Goal: Find specific page/section: Find specific page/section

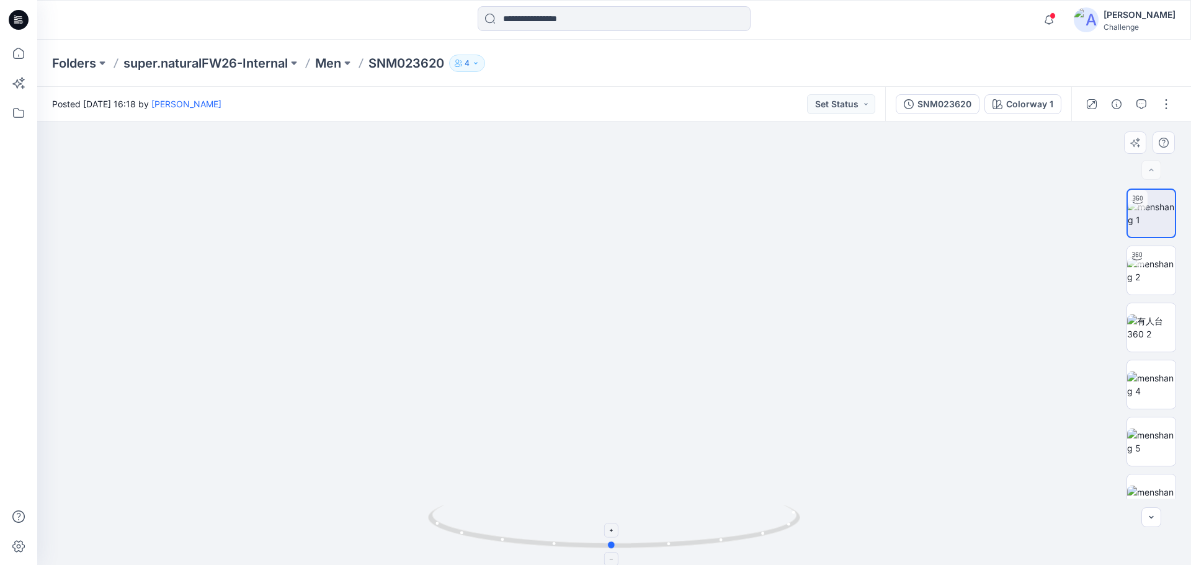
click at [613, 538] on icon at bounding box center [615, 528] width 375 height 47
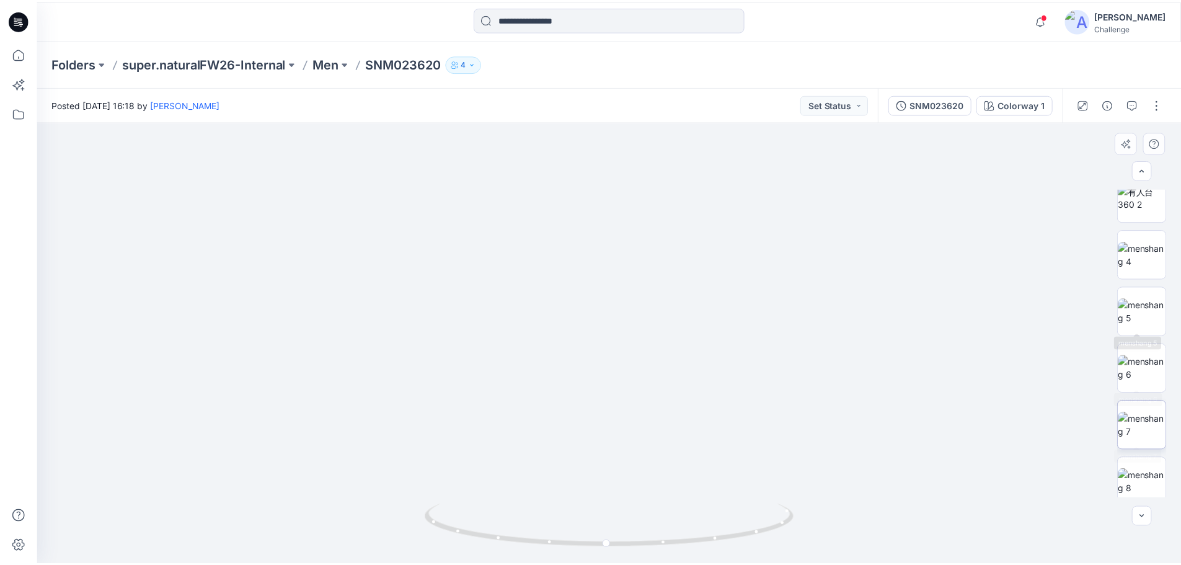
scroll to position [139, 0]
drag, startPoint x: 641, startPoint y: 232, endPoint x: 636, endPoint y: 455, distance: 222.7
click at [636, 455] on img at bounding box center [613, 343] width 771 height 443
drag, startPoint x: 20, startPoint y: 20, endPoint x: 20, endPoint y: 13, distance: 7.4
click at [20, 20] on icon at bounding box center [20, 20] width 5 height 1
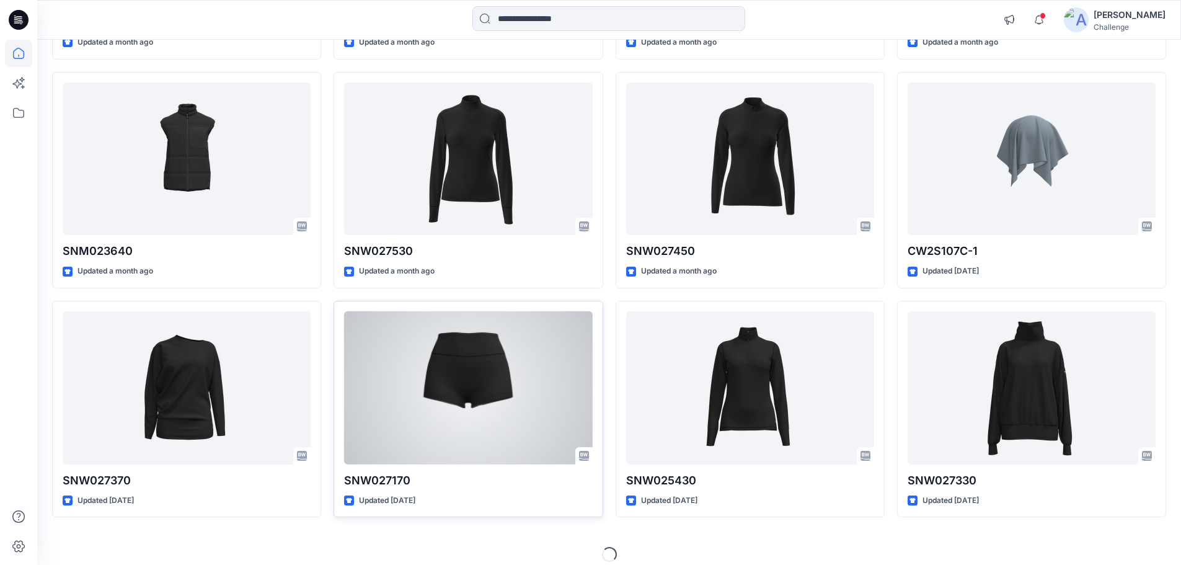
scroll to position [343, 0]
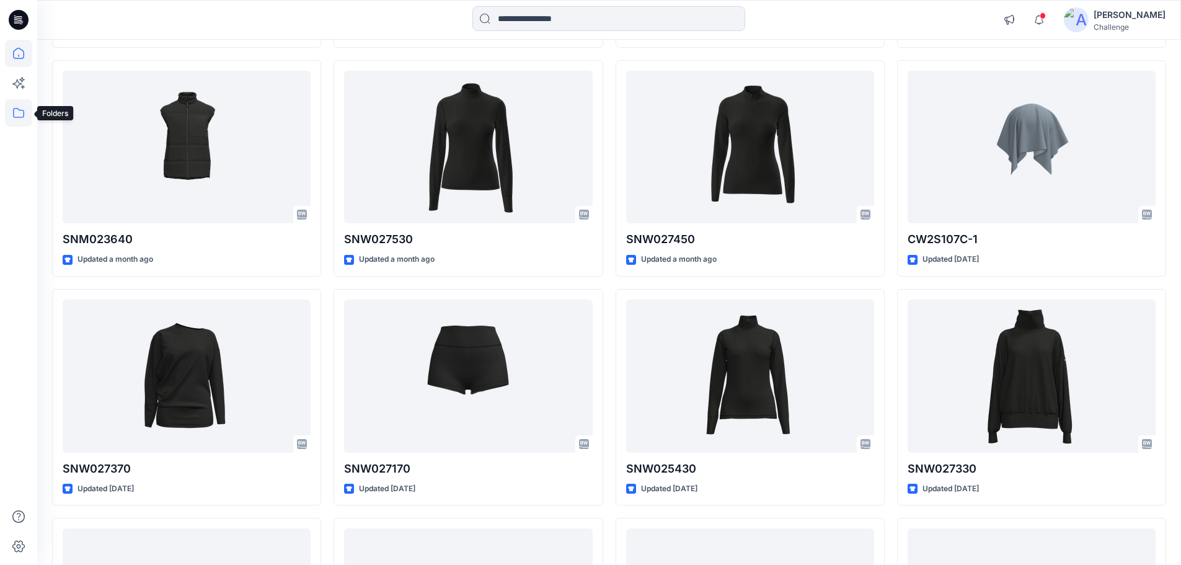
click at [20, 110] on icon at bounding box center [18, 112] width 27 height 27
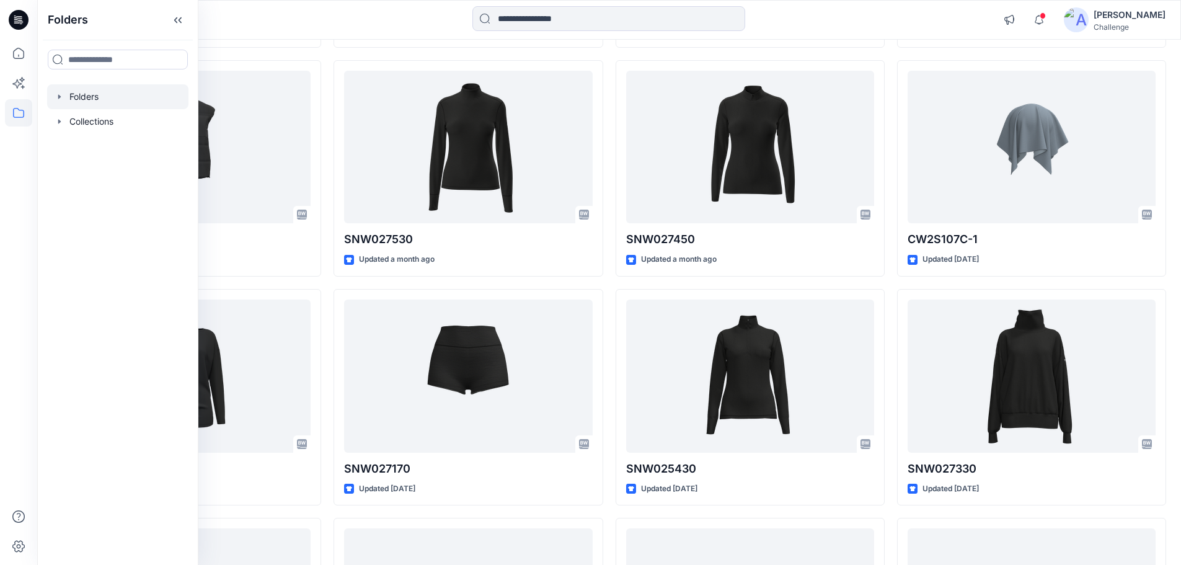
click at [60, 94] on icon "button" at bounding box center [60, 97] width 10 height 10
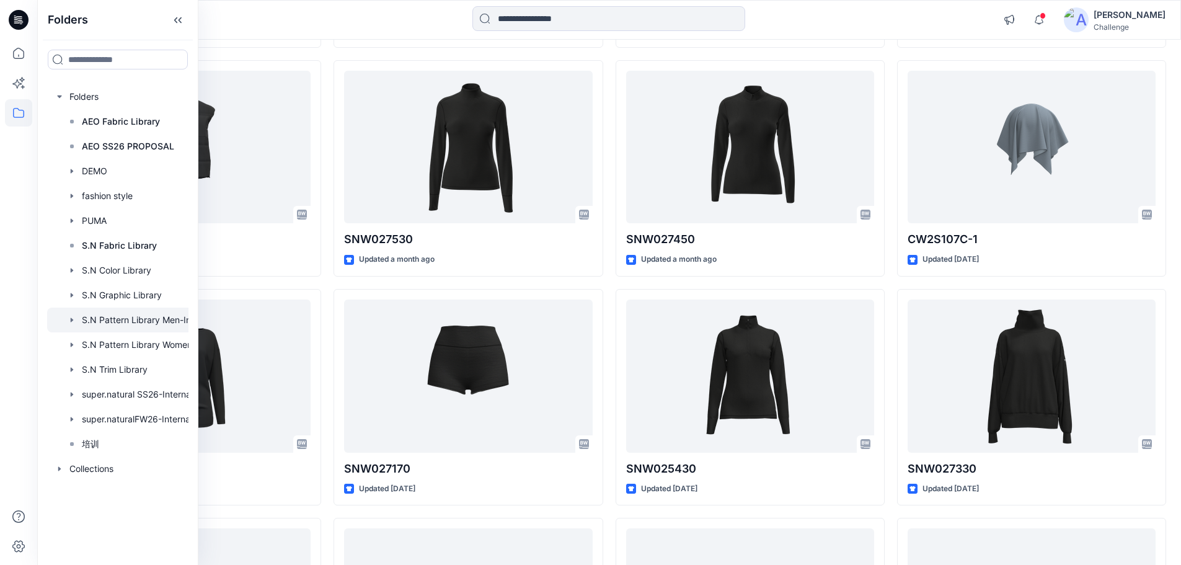
click at [170, 321] on div at bounding box center [134, 320] width 174 height 25
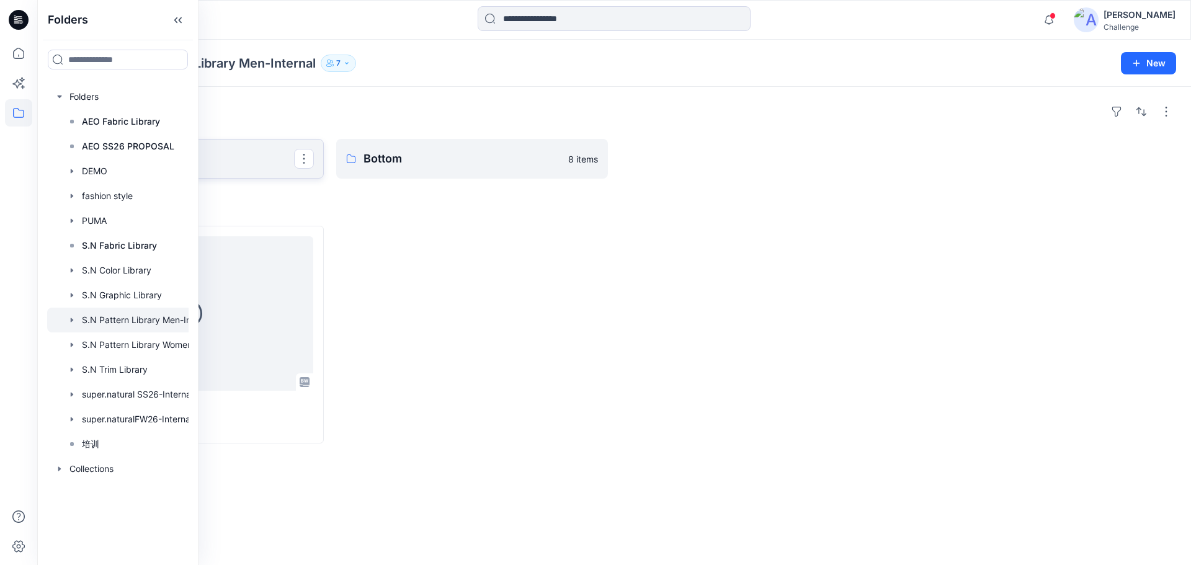
click at [234, 169] on link "Top" at bounding box center [188, 159] width 272 height 40
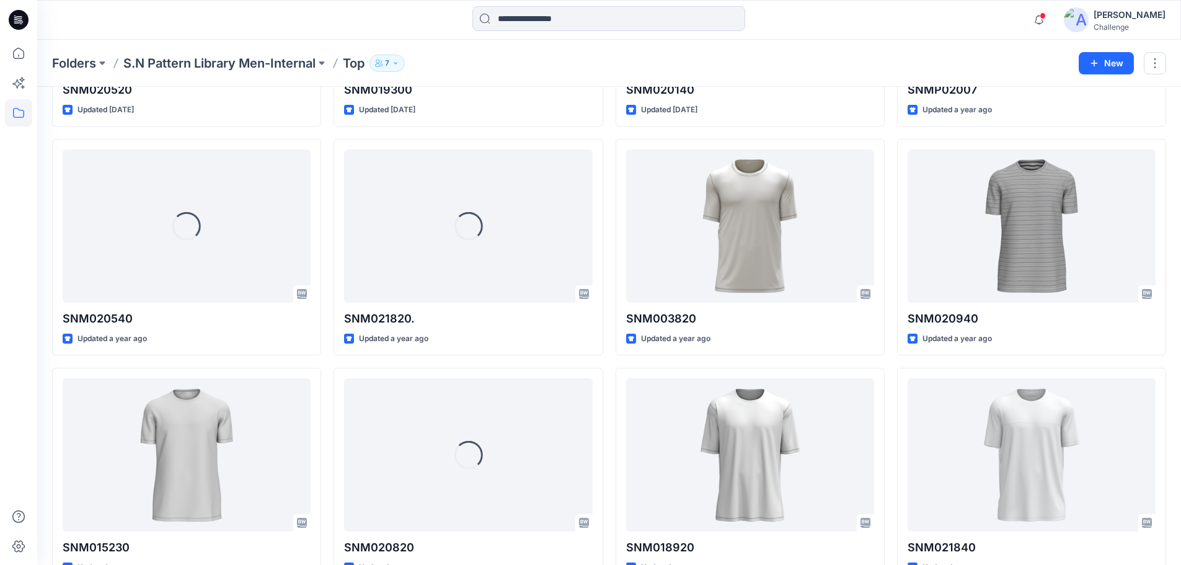
scroll to position [1362, 0]
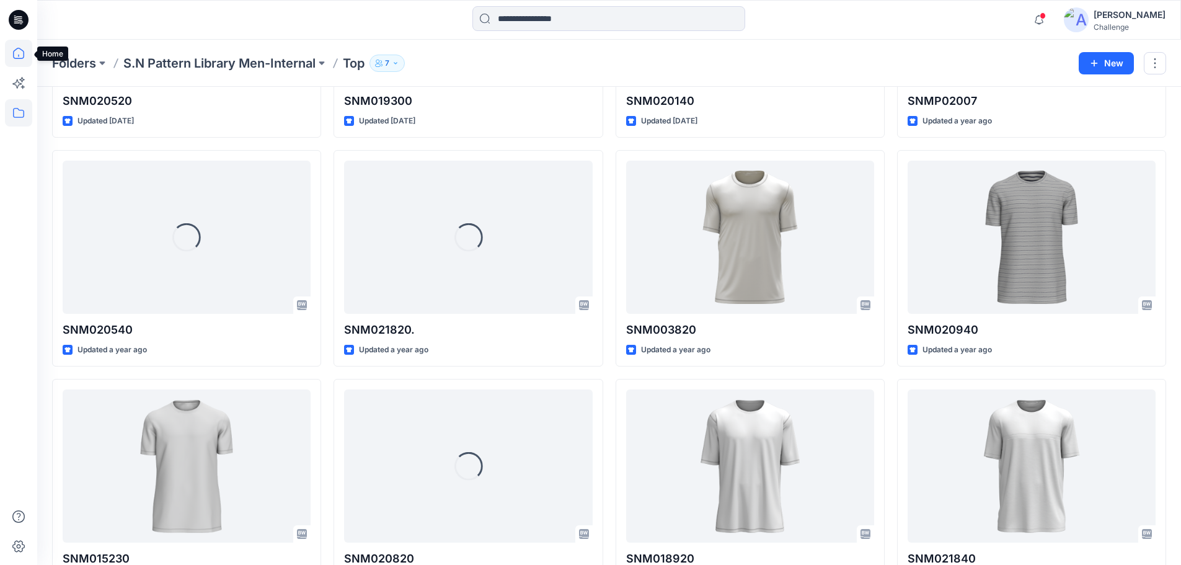
click at [19, 55] on icon at bounding box center [18, 53] width 27 height 27
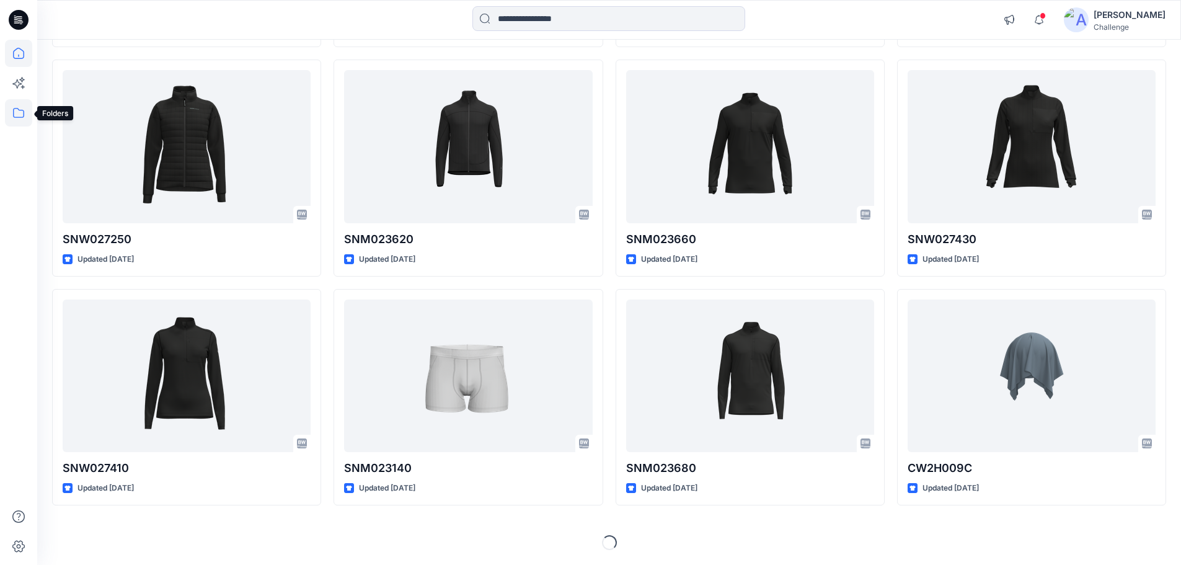
click at [13, 113] on icon at bounding box center [18, 112] width 27 height 27
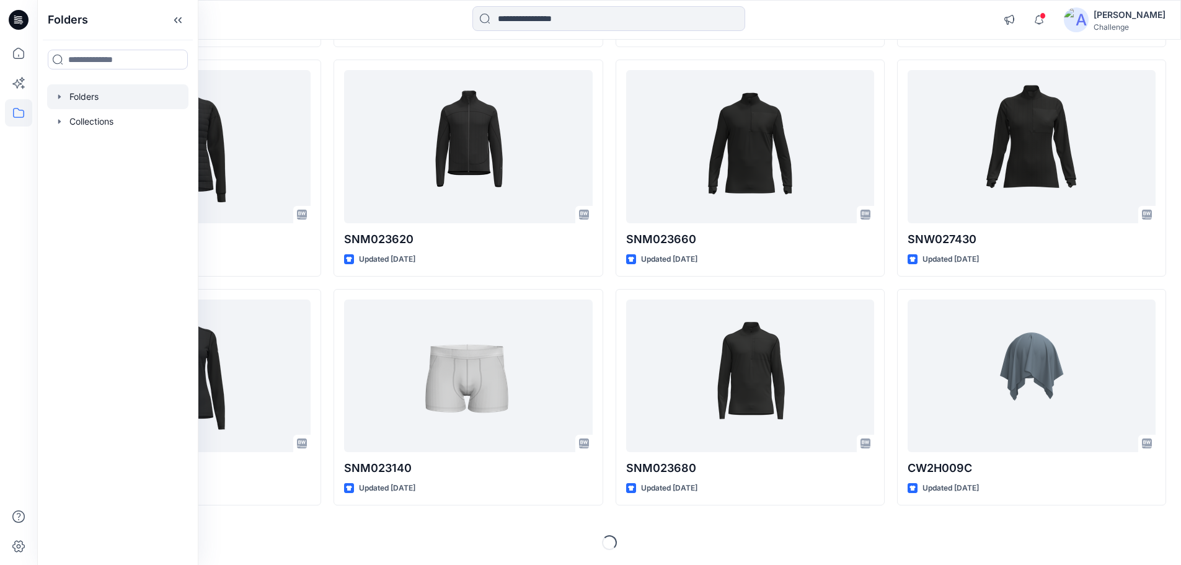
click at [63, 96] on icon "button" at bounding box center [60, 97] width 10 height 10
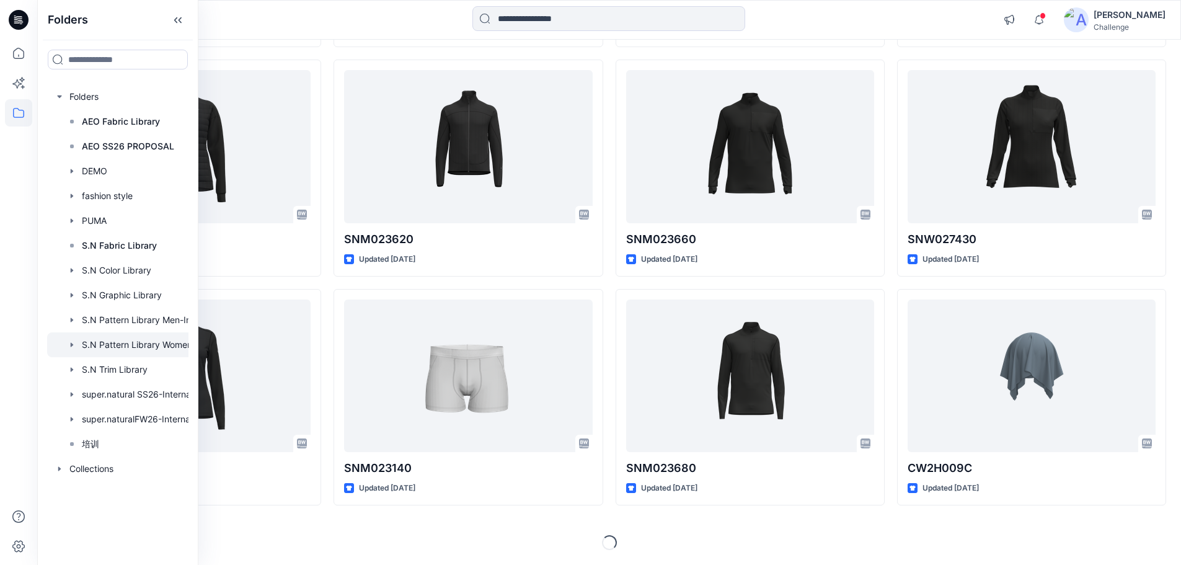
click at [176, 337] on div at bounding box center [134, 344] width 174 height 25
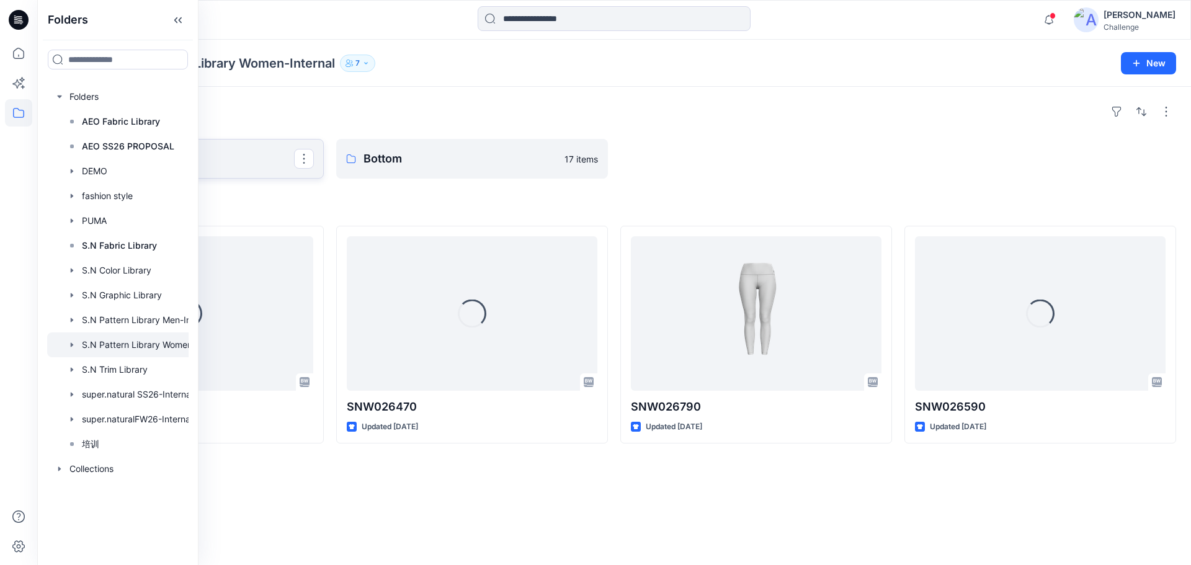
click at [228, 158] on p "Top" at bounding box center [186, 158] width 215 height 17
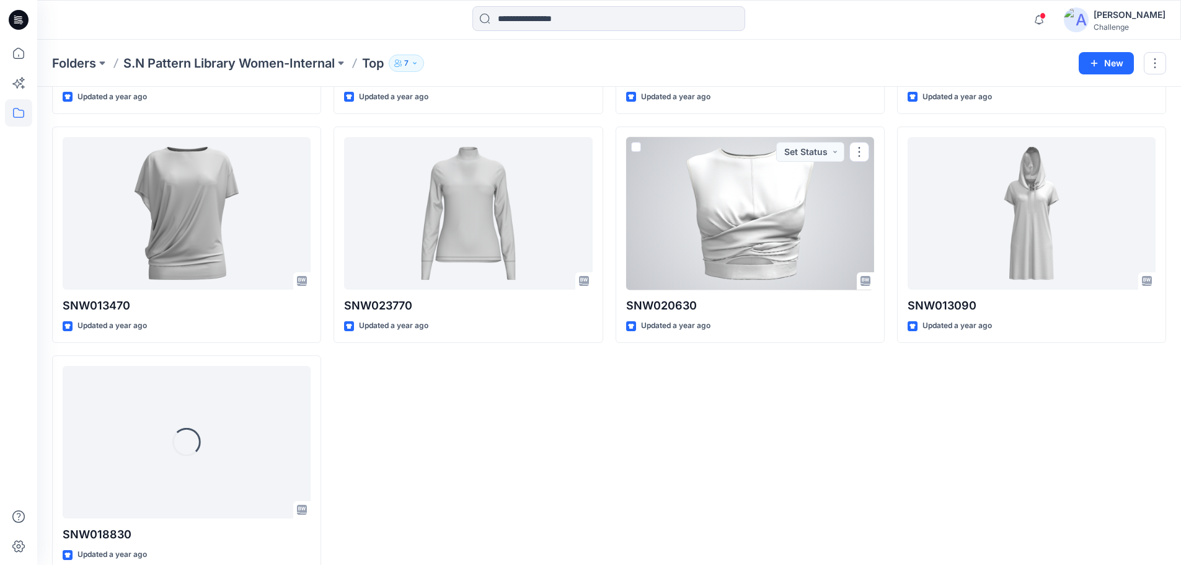
scroll to position [3240, 0]
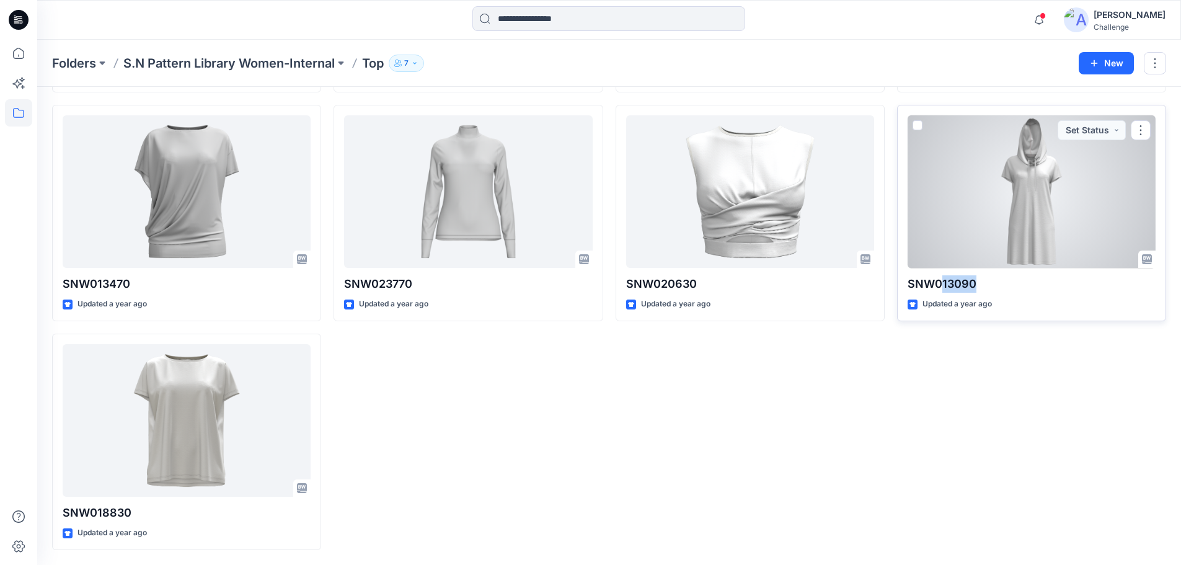
drag, startPoint x: 943, startPoint y: 283, endPoint x: 980, endPoint y: 289, distance: 37.7
click at [980, 289] on p "SNW013090" at bounding box center [1032, 283] width 248 height 17
copy p "13090"
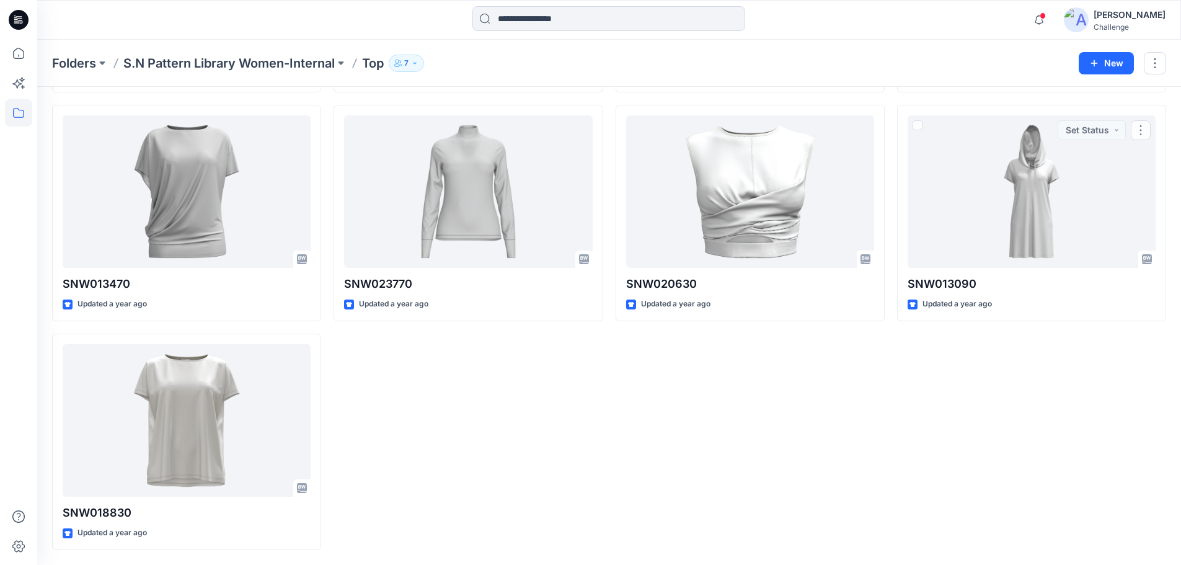
drag, startPoint x: 969, startPoint y: 352, endPoint x: 979, endPoint y: 318, distance: 35.5
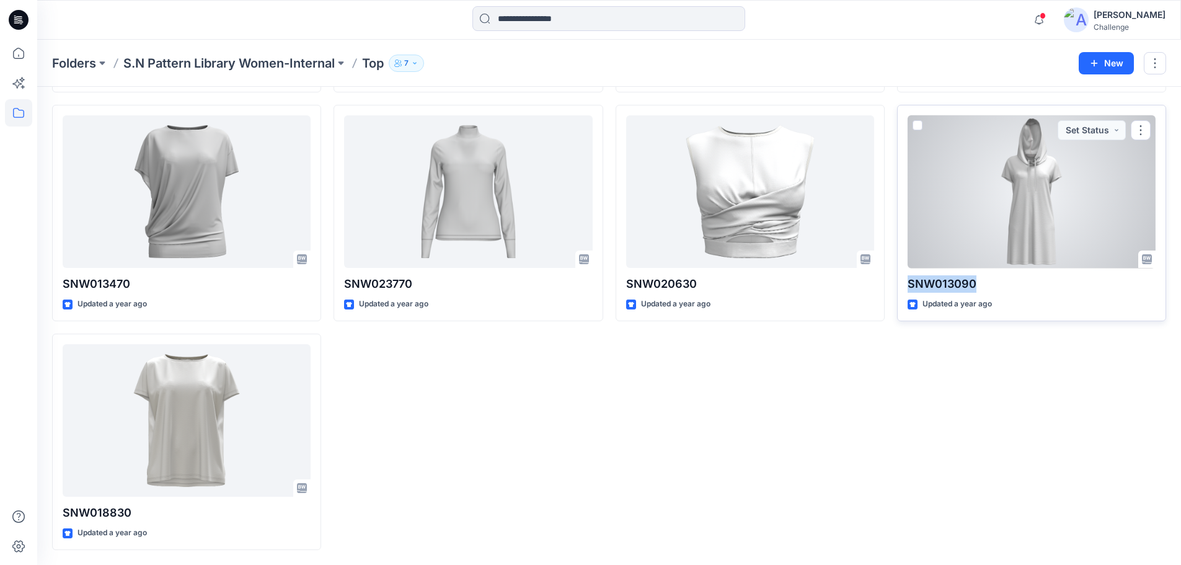
drag, startPoint x: 975, startPoint y: 287, endPoint x: 909, endPoint y: 291, distance: 65.8
click at [909, 291] on p "SNW013090" at bounding box center [1032, 283] width 248 height 17
copy p "SNW013090"
click at [1051, 220] on div at bounding box center [1032, 191] width 248 height 153
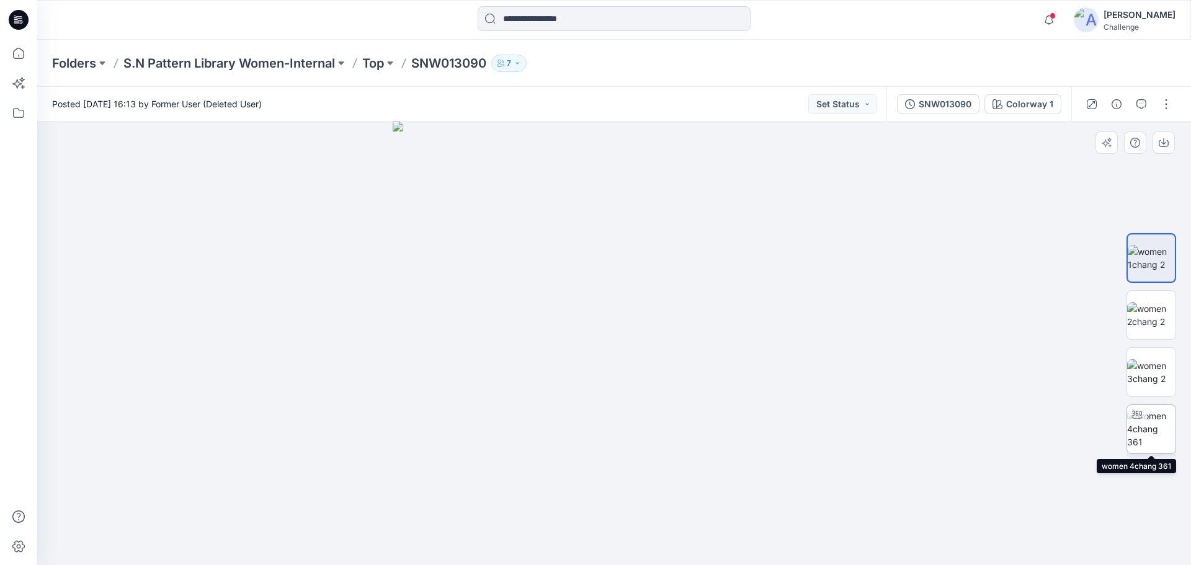
click at [1142, 430] on img at bounding box center [1151, 428] width 48 height 39
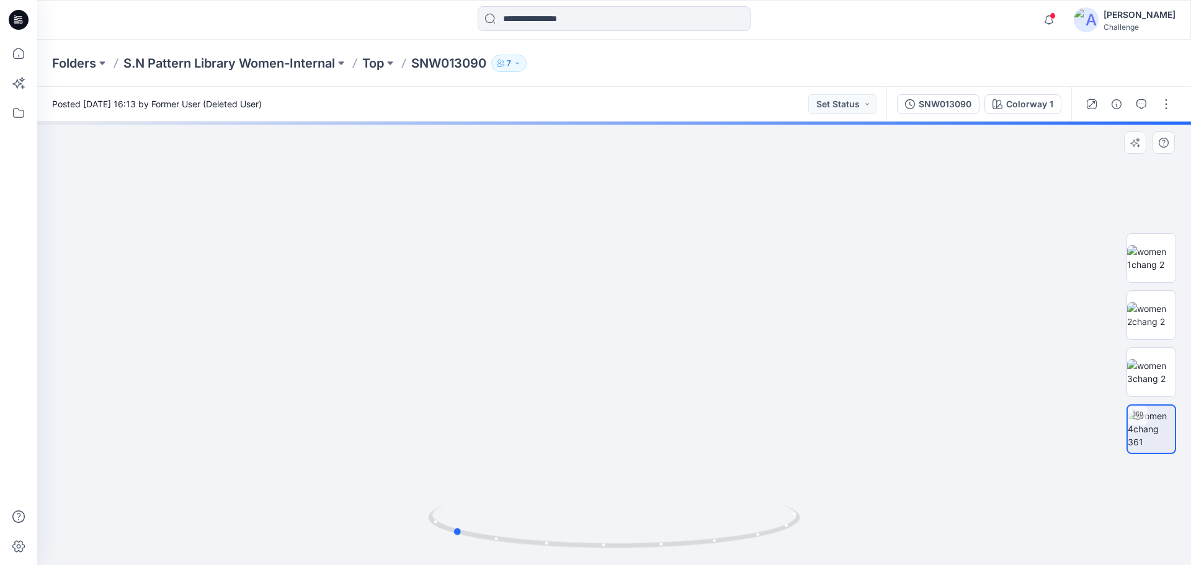
drag, startPoint x: 615, startPoint y: 548, endPoint x: 825, endPoint y: 532, distance: 210.8
click at [825, 532] on div at bounding box center [613, 343] width 1153 height 443
drag, startPoint x: 661, startPoint y: 458, endPoint x: 660, endPoint y: 264, distance: 194.7
click at [660, 264] on img at bounding box center [614, 280] width 569 height 569
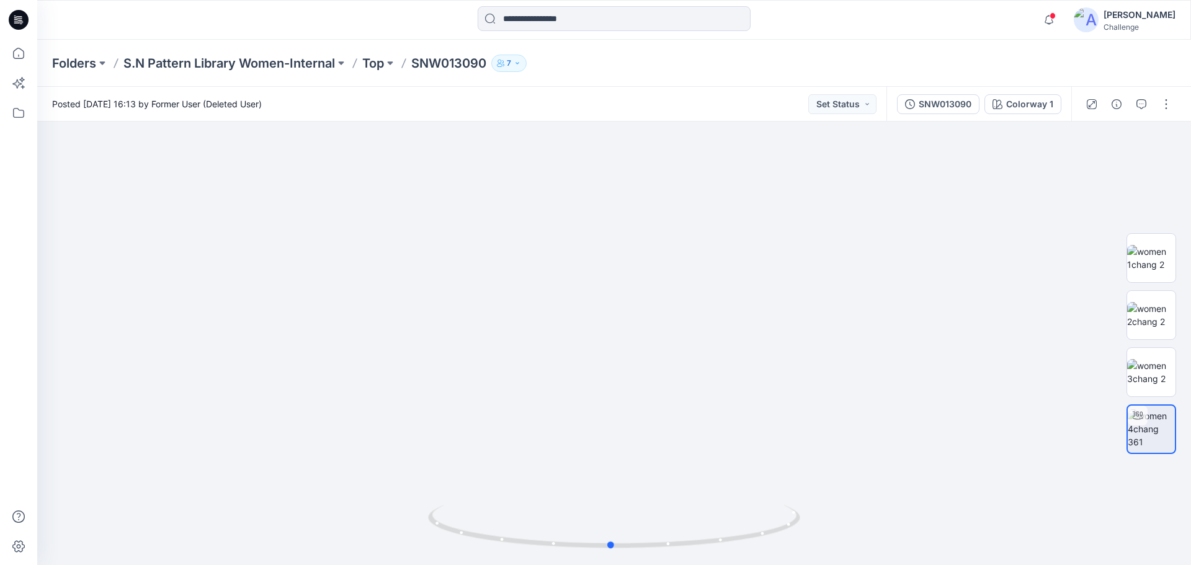
drag, startPoint x: 499, startPoint y: 544, endPoint x: 658, endPoint y: 566, distance: 160.2
click at [658, 564] on html "Notifications Your style SNM023720 is ready [DATE] 13:03 Your style SNM023760 i…" at bounding box center [595, 282] width 1191 height 565
drag, startPoint x: 621, startPoint y: 306, endPoint x: 631, endPoint y: 451, distance: 145.5
click at [631, 451] on img at bounding box center [614, 343] width 569 height 443
drag, startPoint x: 624, startPoint y: 458, endPoint x: 615, endPoint y: 352, distance: 105.9
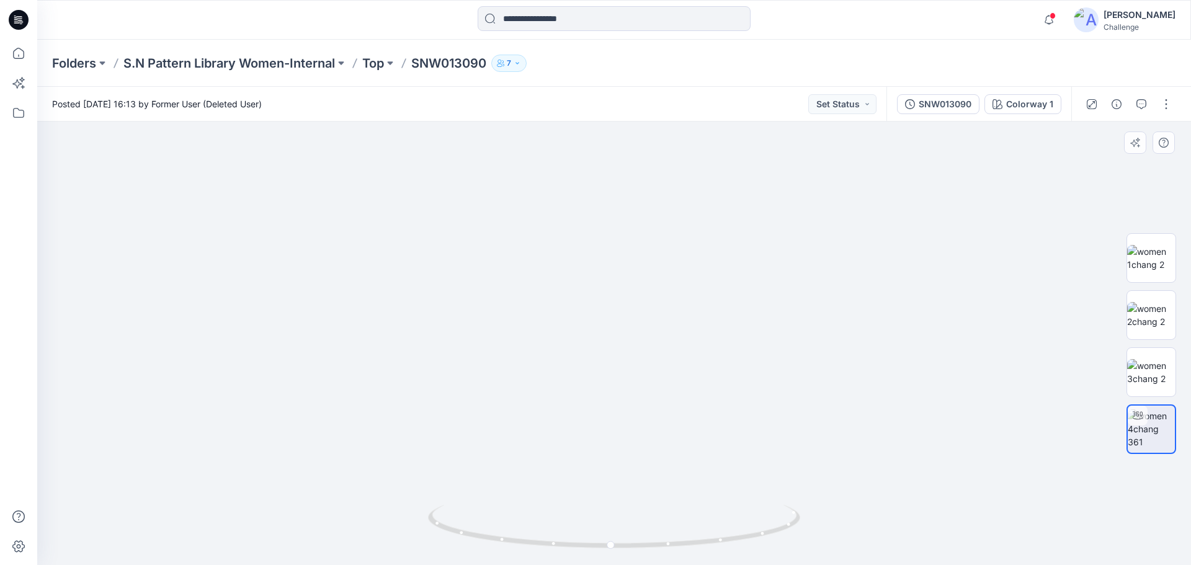
click at [615, 352] on img at bounding box center [604, 290] width 1194 height 549
drag, startPoint x: 612, startPoint y: 548, endPoint x: 568, endPoint y: 408, distance: 146.3
click at [615, 495] on div at bounding box center [613, 343] width 1153 height 443
drag, startPoint x: 616, startPoint y: 551, endPoint x: 611, endPoint y: 507, distance: 43.8
click at [609, 542] on icon at bounding box center [615, 528] width 375 height 47
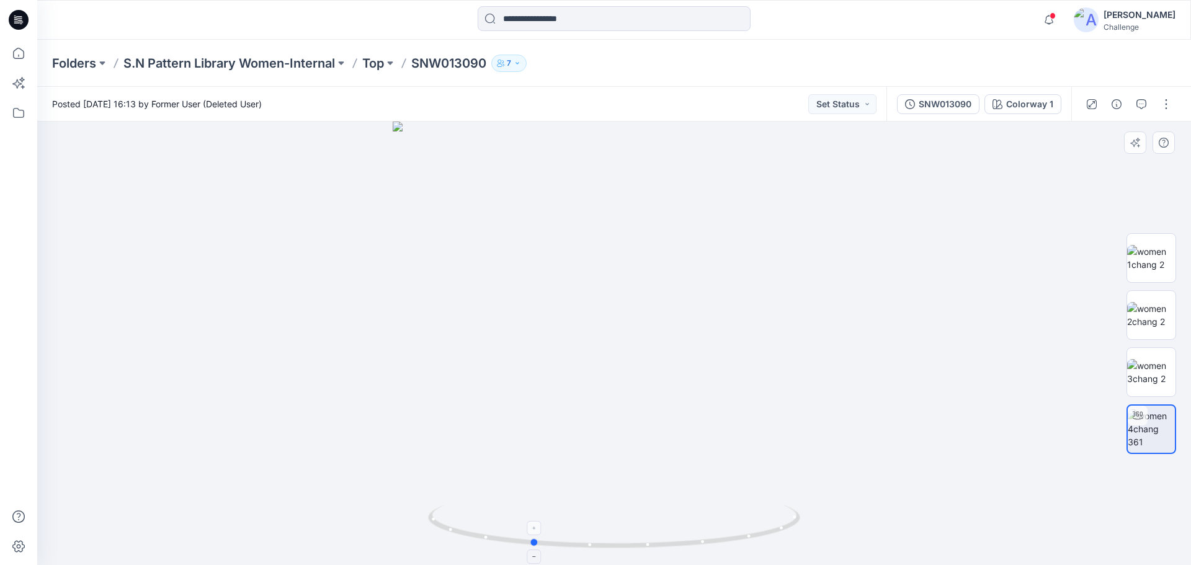
drag, startPoint x: 609, startPoint y: 544, endPoint x: 537, endPoint y: 530, distance: 73.3
click at [537, 530] on icon at bounding box center [615, 528] width 375 height 47
drag, startPoint x: 634, startPoint y: 514, endPoint x: 660, endPoint y: 308, distance: 208.1
click at [660, 308] on div at bounding box center [613, 343] width 1153 height 443
drag, startPoint x: 640, startPoint y: 423, endPoint x: 642, endPoint y: 220, distance: 203.4
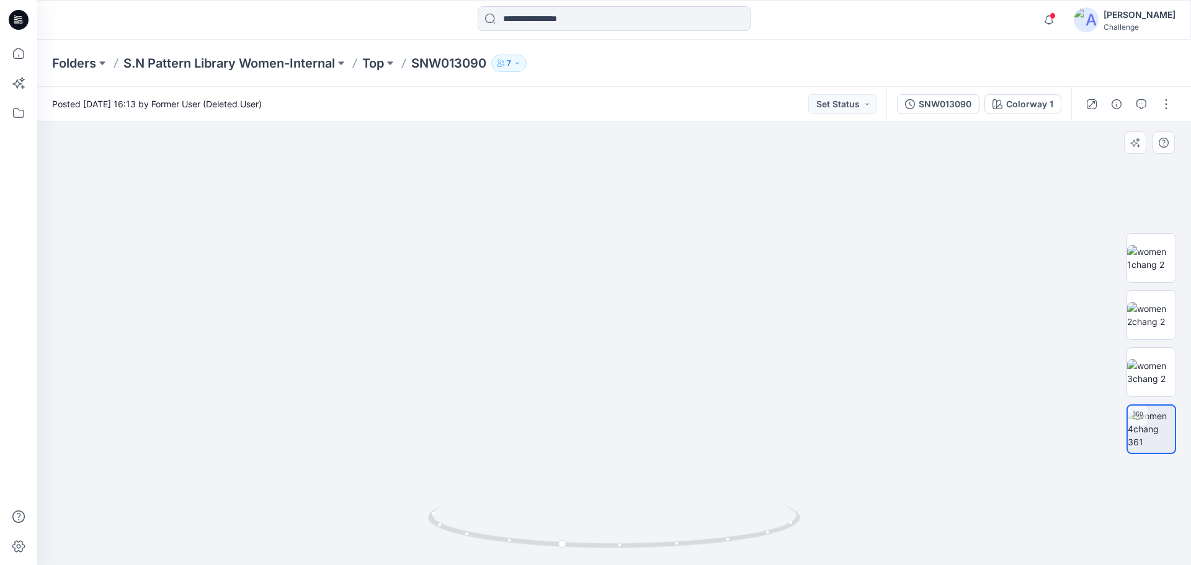
click at [642, 220] on img at bounding box center [614, 219] width 756 height 691
drag, startPoint x: 642, startPoint y: 438, endPoint x: 638, endPoint y: 247, distance: 191.1
click at [638, 247] on img at bounding box center [614, 187] width 756 height 756
drag, startPoint x: 680, startPoint y: 401, endPoint x: 652, endPoint y: 541, distance: 143.5
click at [652, 541] on div at bounding box center [613, 343] width 1153 height 443
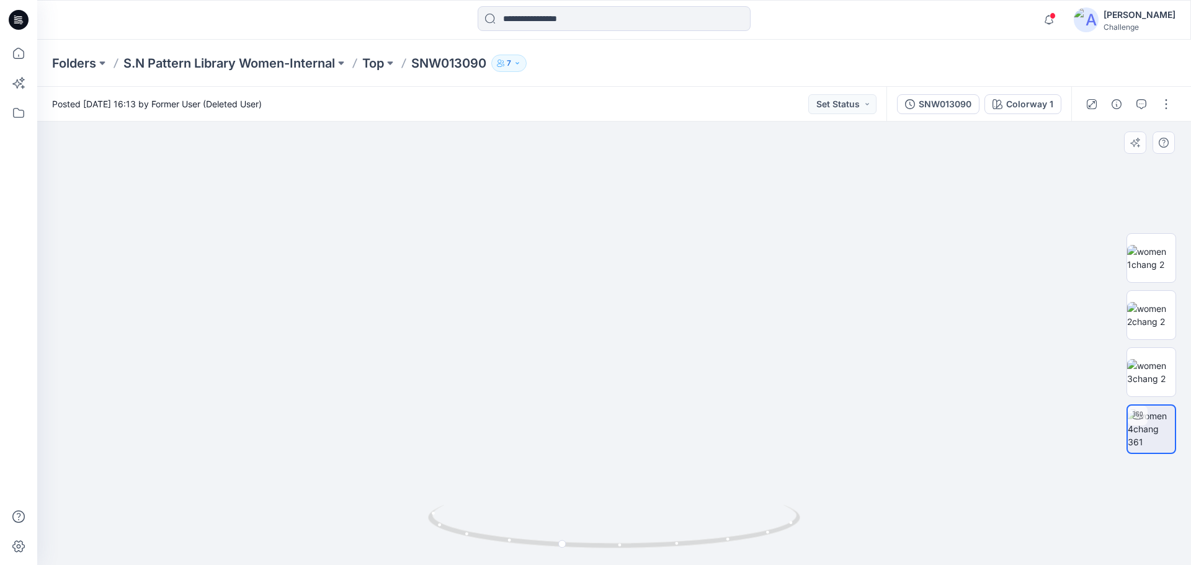
drag, startPoint x: 625, startPoint y: 447, endPoint x: 623, endPoint y: 481, distance: 34.2
click at [623, 481] on img at bounding box center [614, 292] width 897 height 546
drag, startPoint x: 565, startPoint y: 550, endPoint x: 572, endPoint y: 561, distance: 13.1
click at [572, 551] on icon at bounding box center [615, 528] width 375 height 47
click at [1148, 268] on img at bounding box center [1151, 258] width 48 height 26
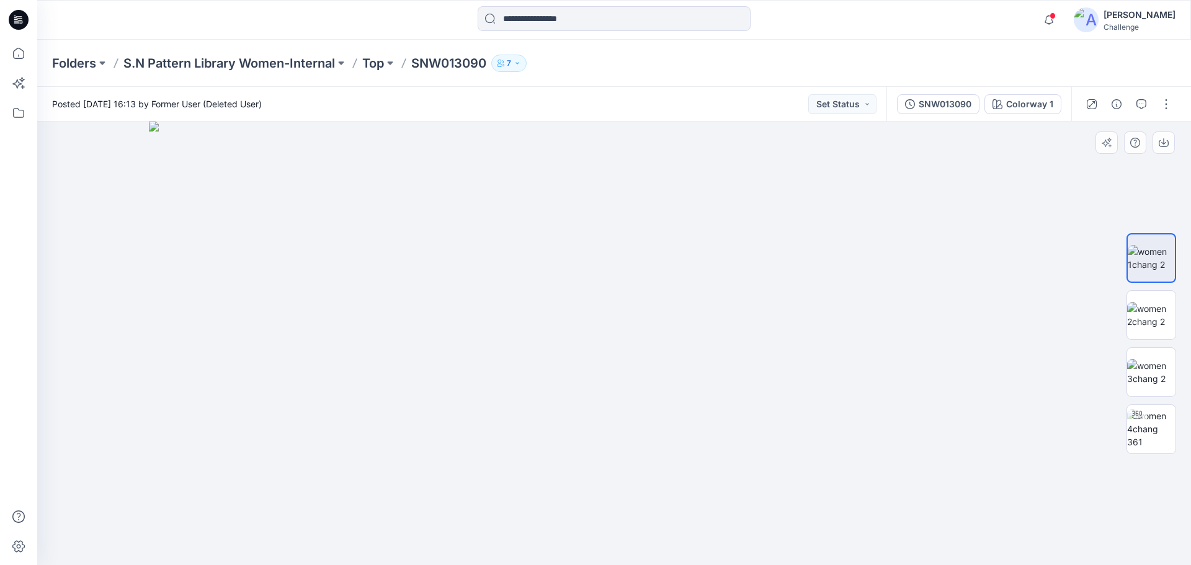
drag, startPoint x: 625, startPoint y: 474, endPoint x: 624, endPoint y: 512, distance: 38.5
click at [625, 517] on img at bounding box center [614, 343] width 930 height 443
drag, startPoint x: 642, startPoint y: 300, endPoint x: 644, endPoint y: 283, distance: 17.5
click at [644, 283] on img at bounding box center [614, 239] width 930 height 652
drag, startPoint x: 649, startPoint y: 423, endPoint x: 657, endPoint y: 340, distance: 82.9
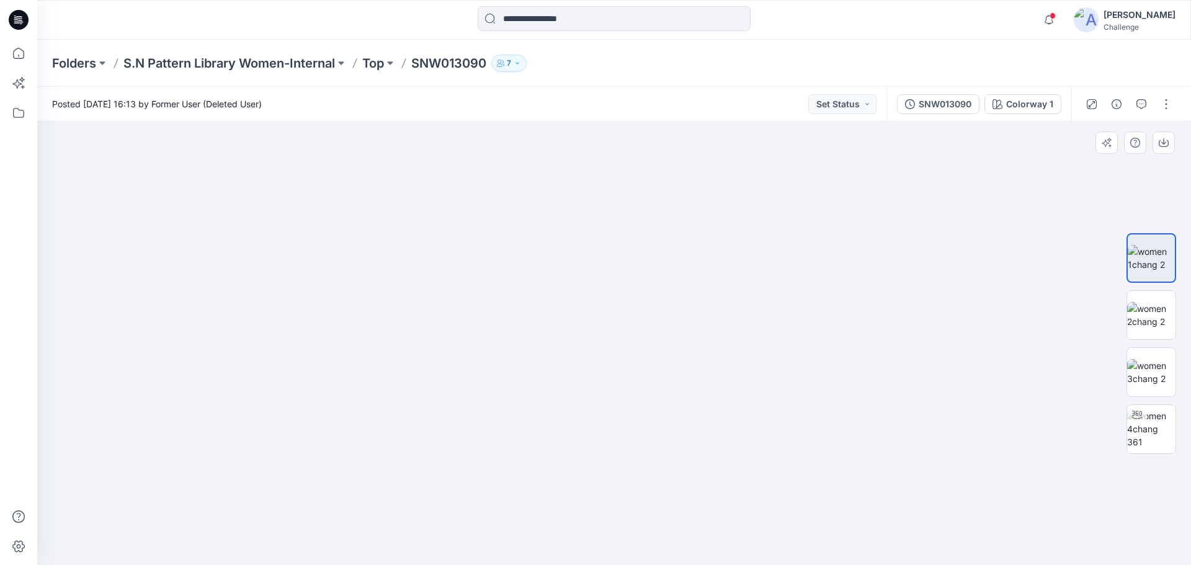
click at [657, 340] on img at bounding box center [614, 239] width 930 height 652
click at [1146, 312] on img at bounding box center [1151, 315] width 48 height 26
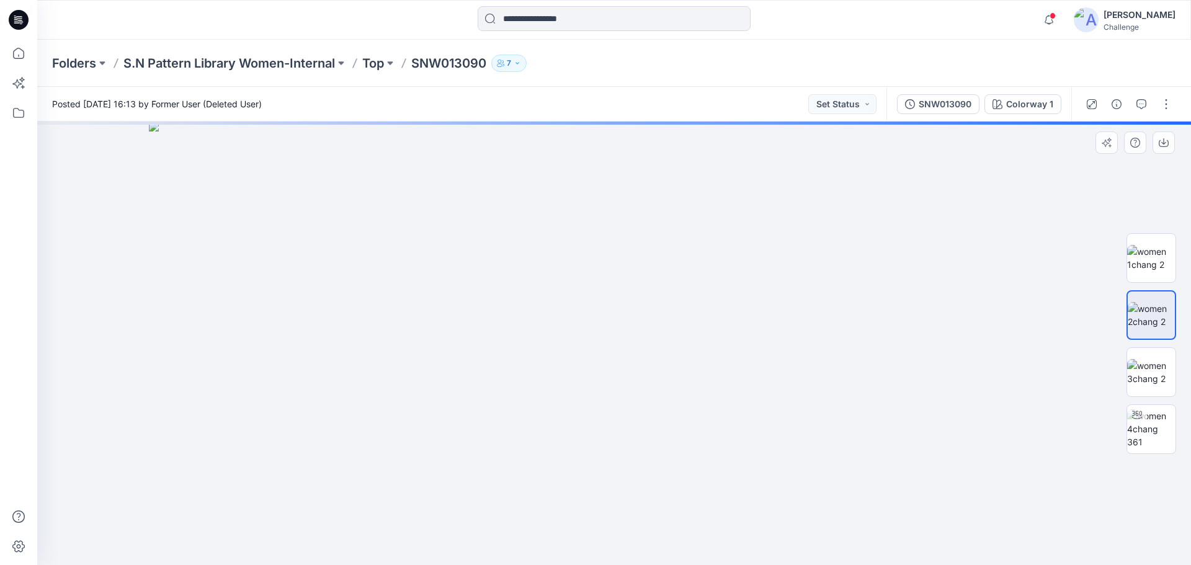
drag, startPoint x: 625, startPoint y: 243, endPoint x: 633, endPoint y: 553, distance: 310.2
click at [633, 556] on img at bounding box center [614, 343] width 930 height 443
drag, startPoint x: 629, startPoint y: 402, endPoint x: 627, endPoint y: 449, distance: 47.2
click at [627, 449] on img at bounding box center [614, 343] width 930 height 444
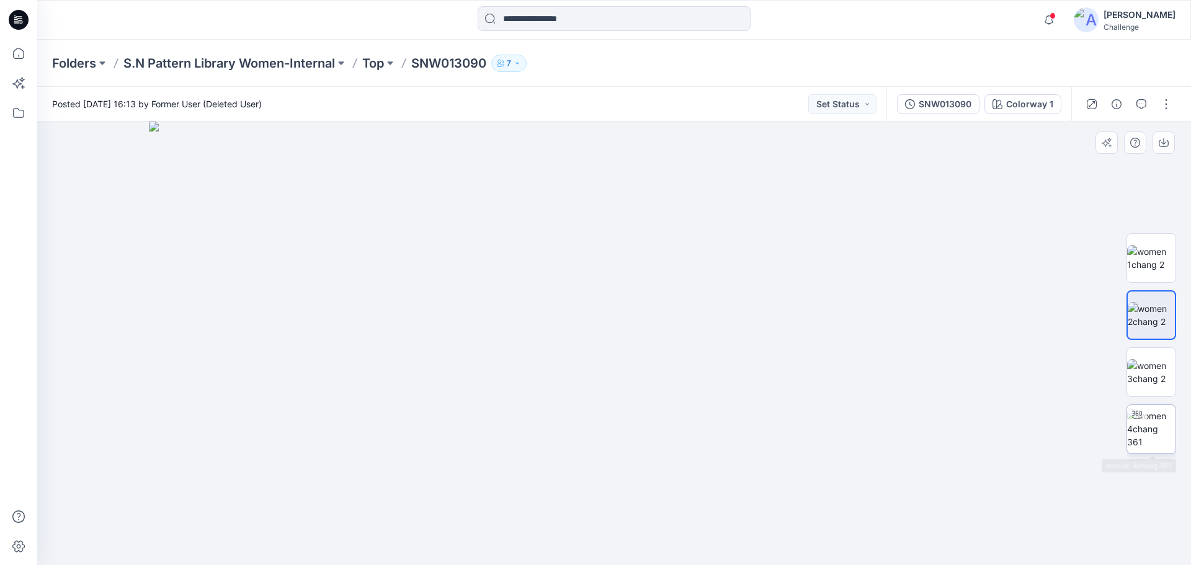
click at [1151, 427] on img at bounding box center [1151, 428] width 48 height 39
drag, startPoint x: 617, startPoint y: 215, endPoint x: 628, endPoint y: 438, distance: 223.5
click at [628, 438] on img at bounding box center [624, 263] width 1209 height 603
drag, startPoint x: 610, startPoint y: 549, endPoint x: 598, endPoint y: 578, distance: 30.9
click at [598, 564] on html "Notifications Your style SNM023720 is ready [DATE] 13:03 Your style SNM023760 i…" at bounding box center [595, 282] width 1191 height 565
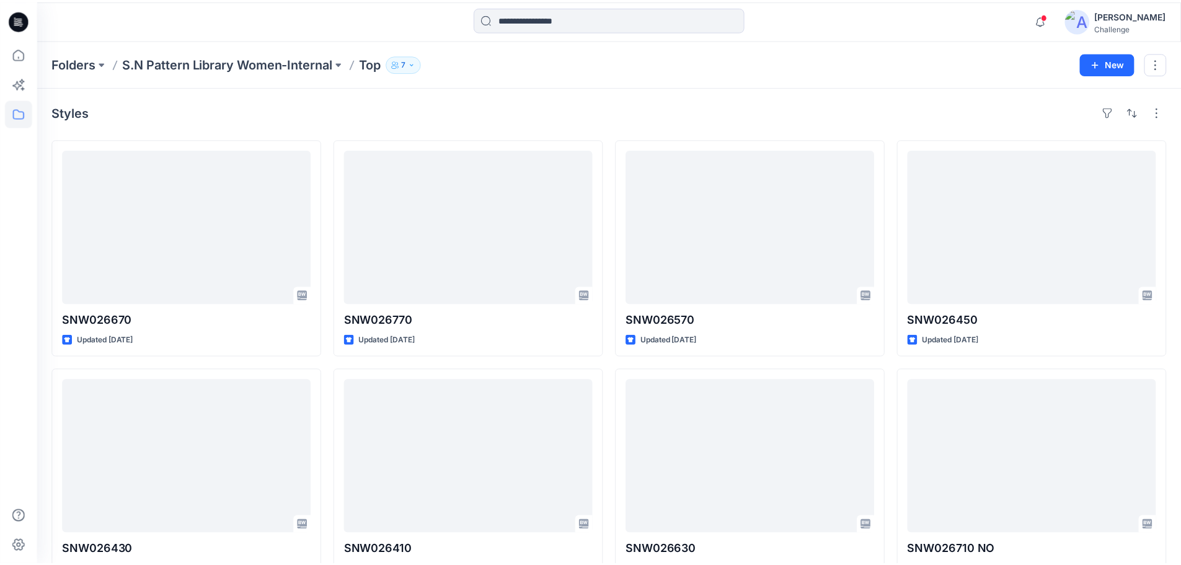
scroll to position [3240, 0]
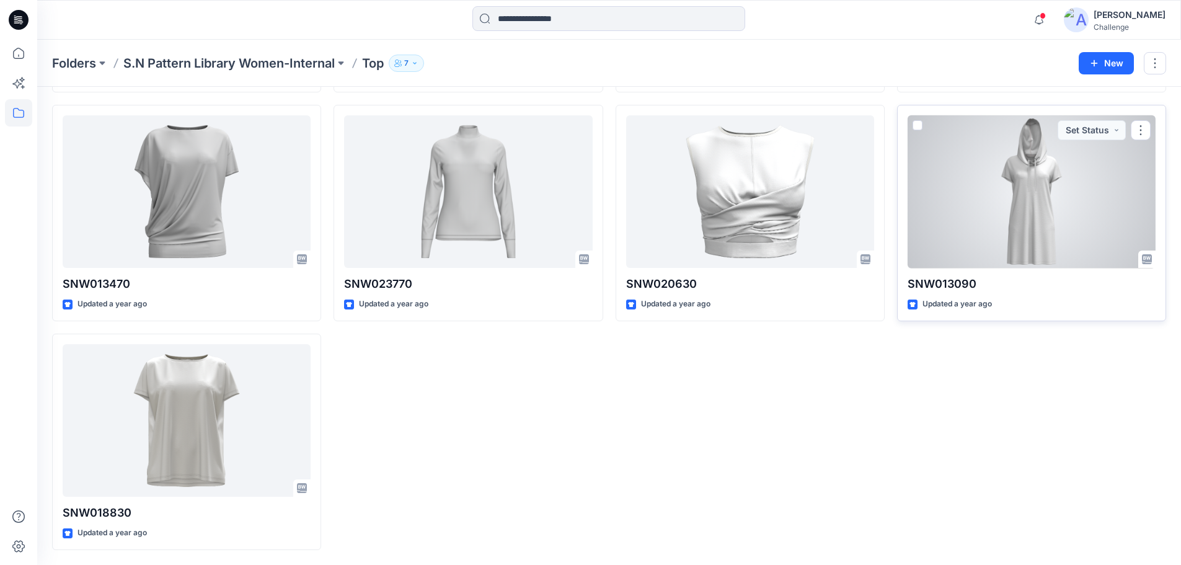
click at [985, 236] on div at bounding box center [1032, 191] width 248 height 153
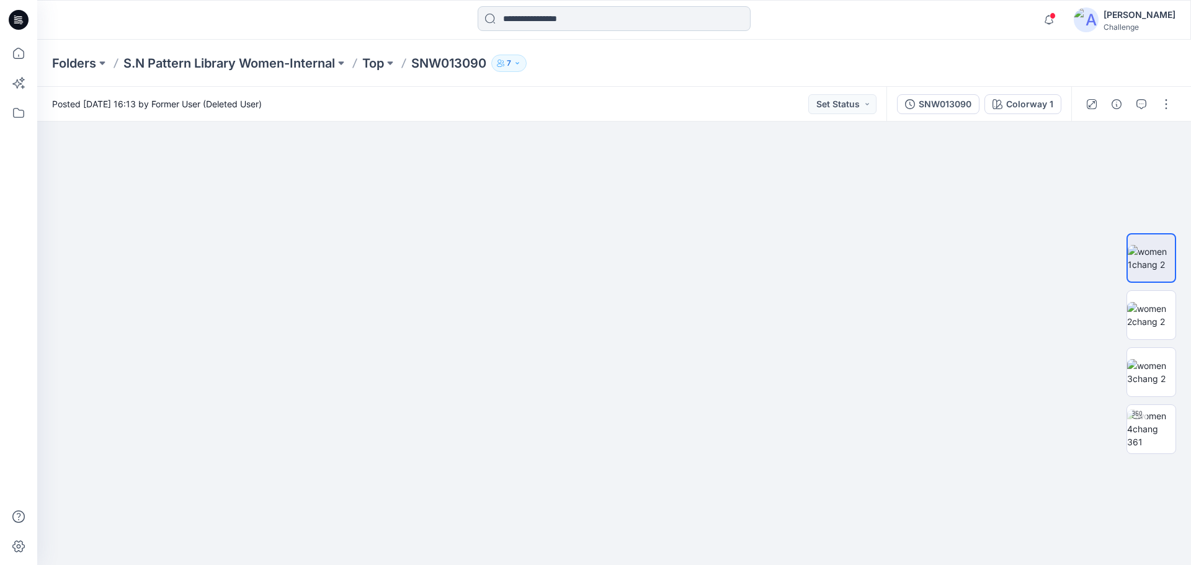
click at [566, 23] on input at bounding box center [614, 18] width 273 height 25
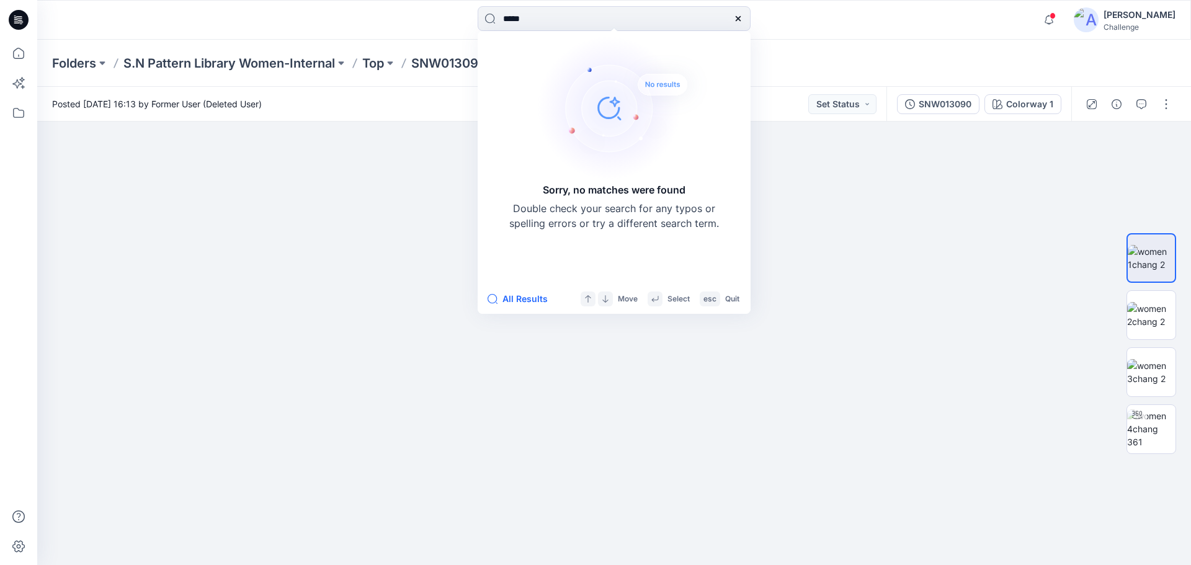
drag, startPoint x: 529, startPoint y: 20, endPoint x: 464, endPoint y: 25, distance: 65.4
click at [463, 25] on div "***** Sorry, no matches were found Double check your search for any typos or sp…" at bounding box center [614, 19] width 577 height 27
type input "*****"
